Goal: Use online tool/utility

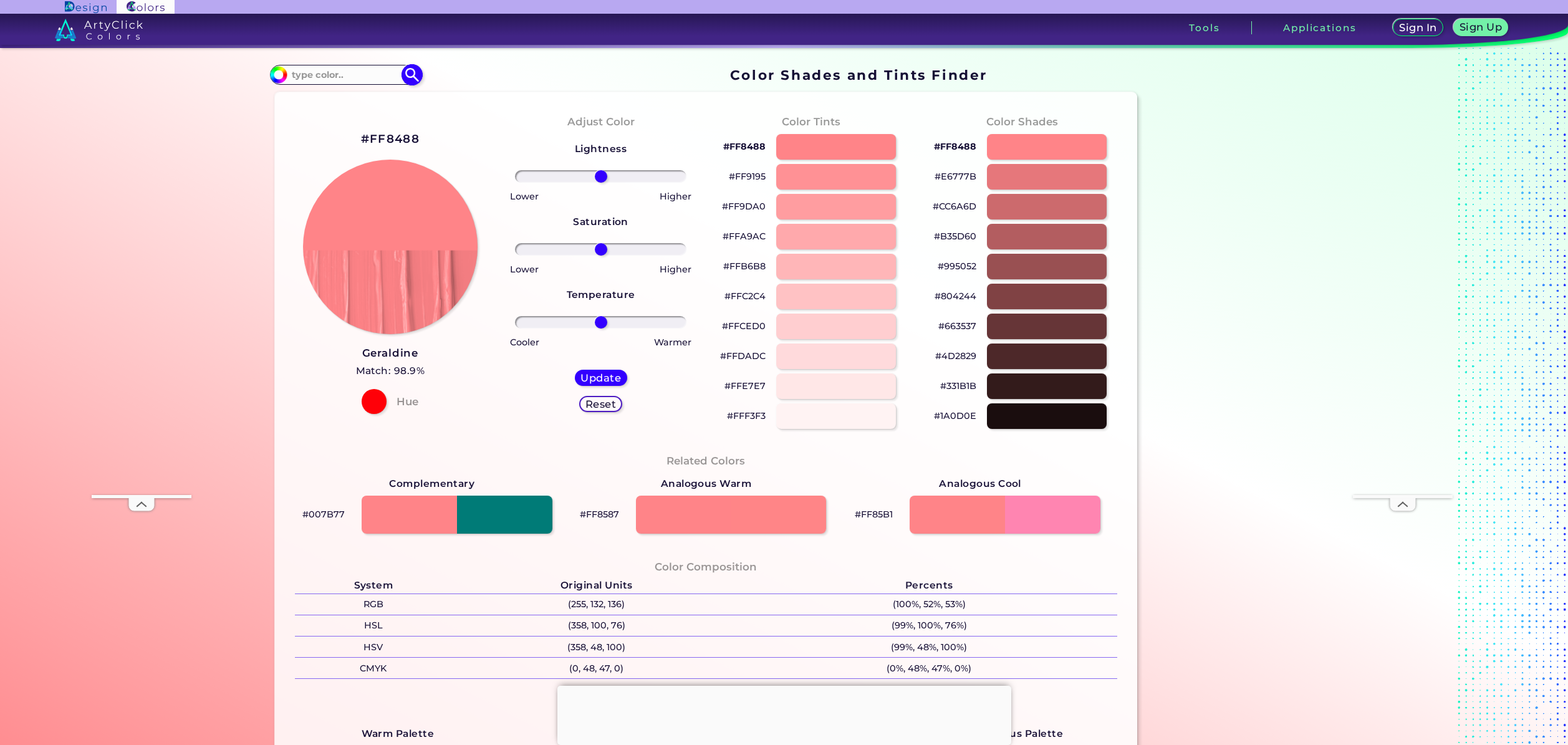
click at [336, 77] on input at bounding box center [345, 74] width 116 height 17
type input "light red"
click at [407, 74] on img at bounding box center [412, 75] width 22 height 22
click at [411, 71] on img at bounding box center [412, 75] width 22 height 22
type input "#000000"
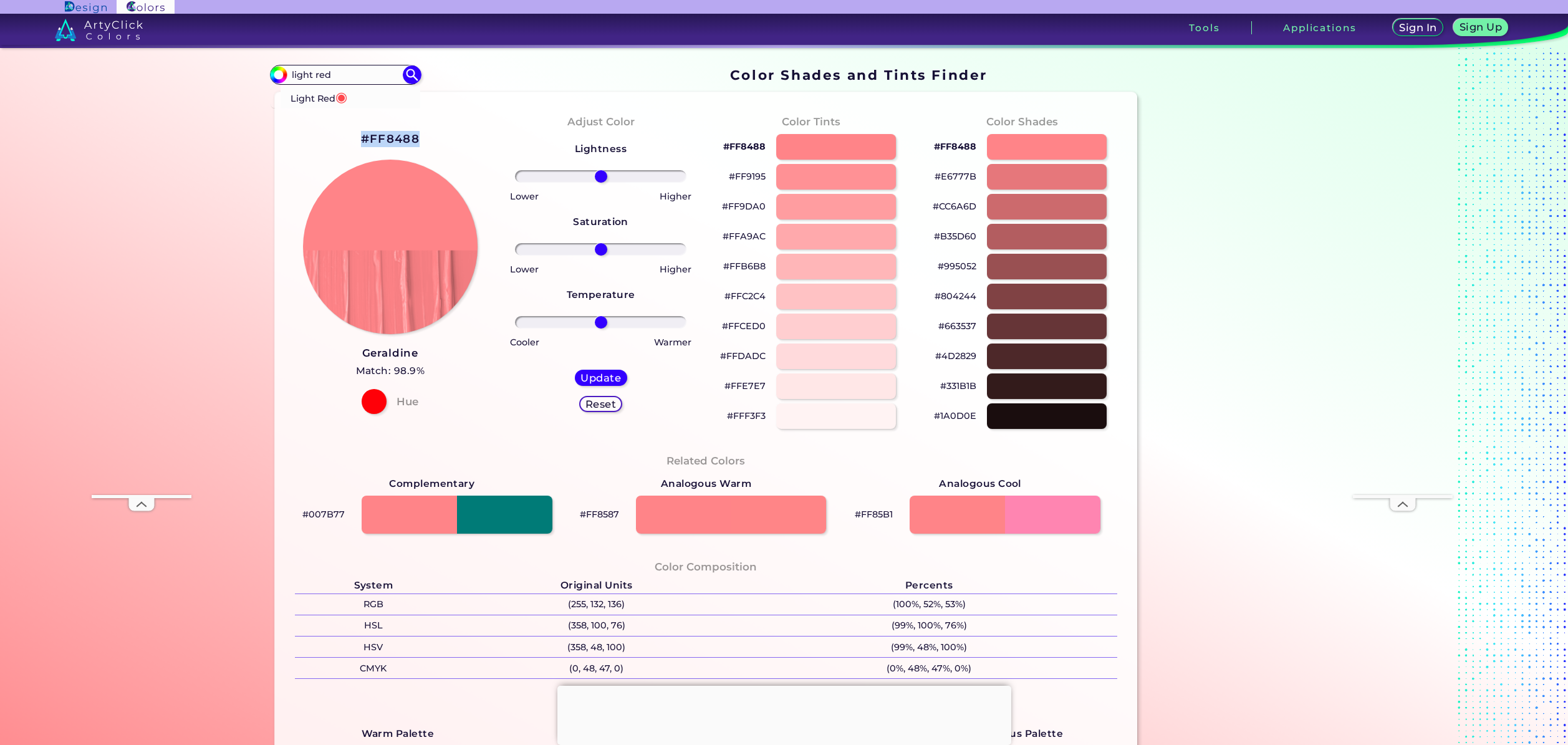
drag, startPoint x: 415, startPoint y: 139, endPoint x: 357, endPoint y: 140, distance: 58.0
click at [357, 140] on div "#FF8488 [PERSON_NAME] Match: 98.9% Hue" at bounding box center [390, 272] width 211 height 339
copy h2 "#FF8488"
